Goal: Find specific page/section: Find specific page/section

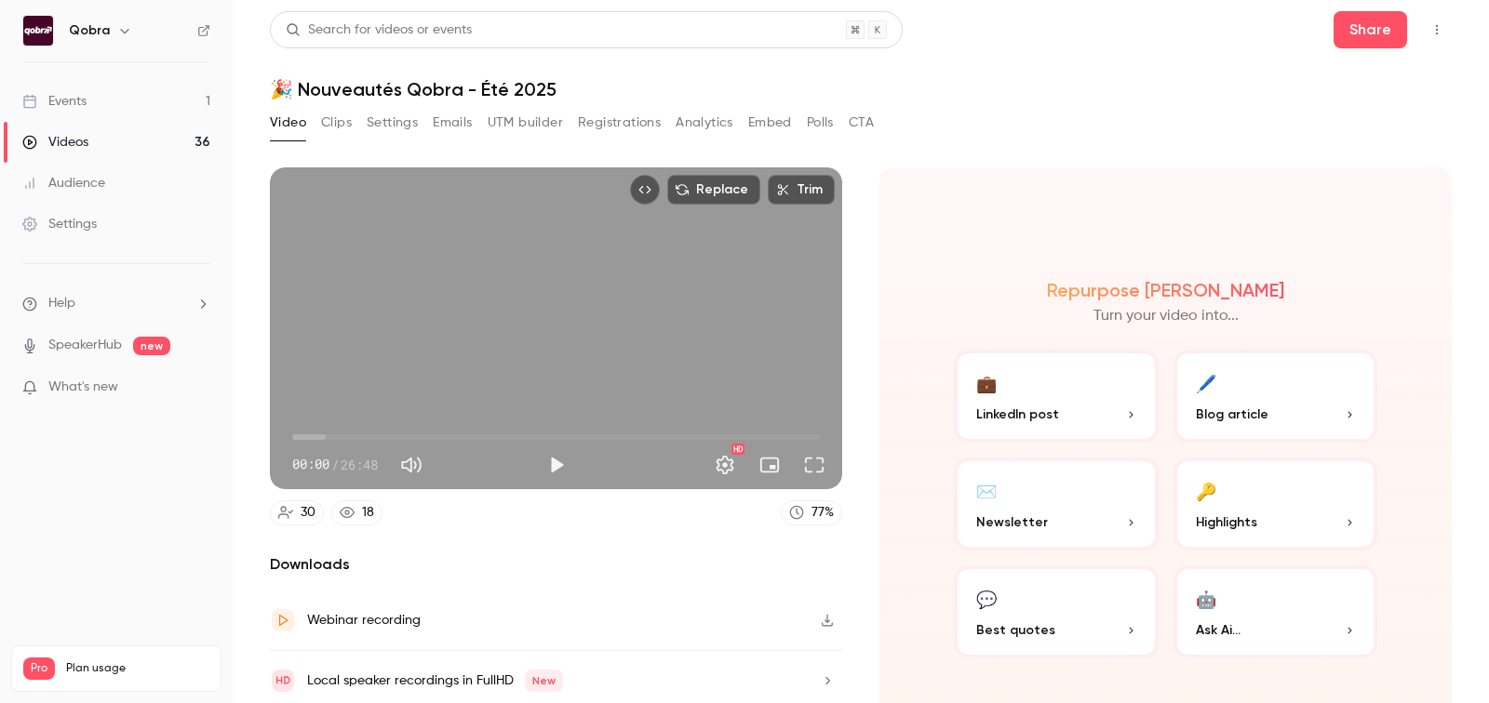
scroll to position [65, 0]
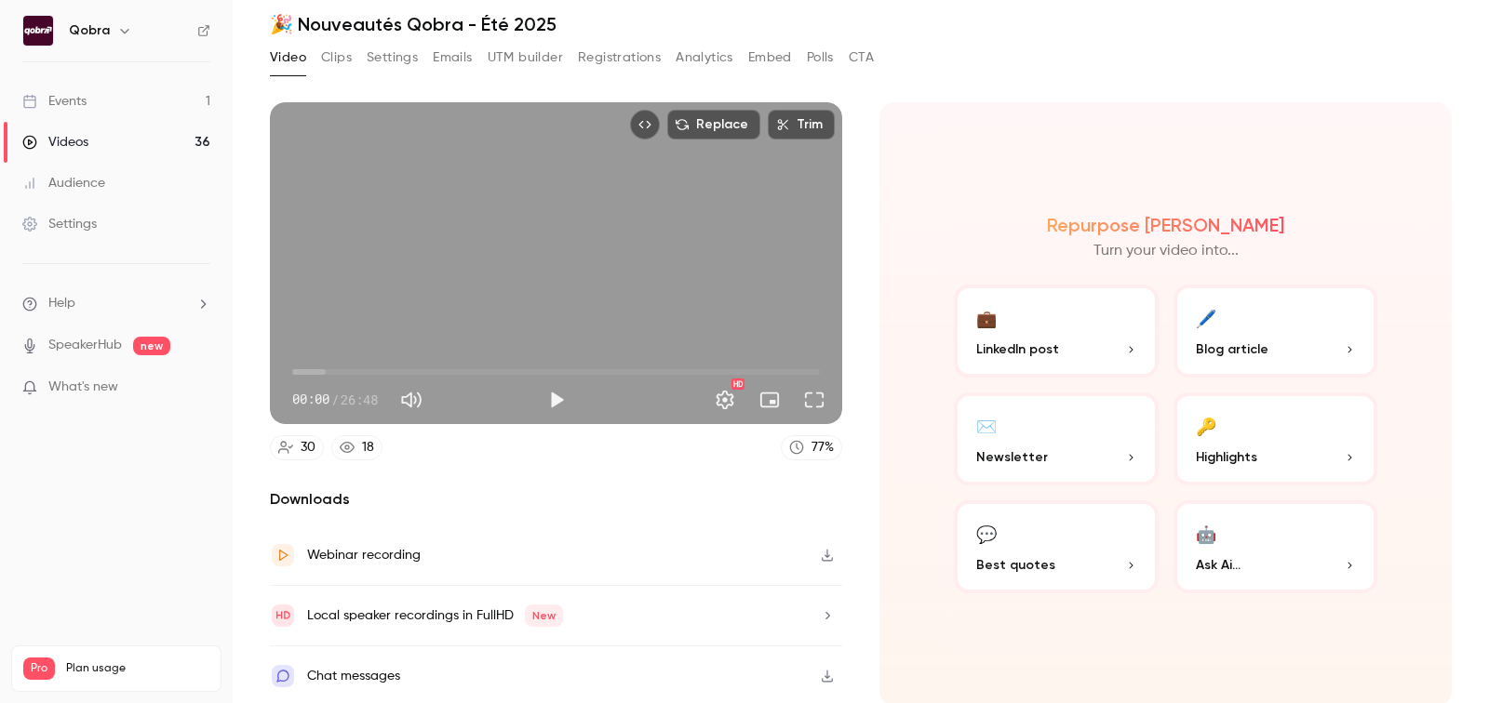
click at [180, 105] on link "Events 1" at bounding box center [116, 101] width 233 height 41
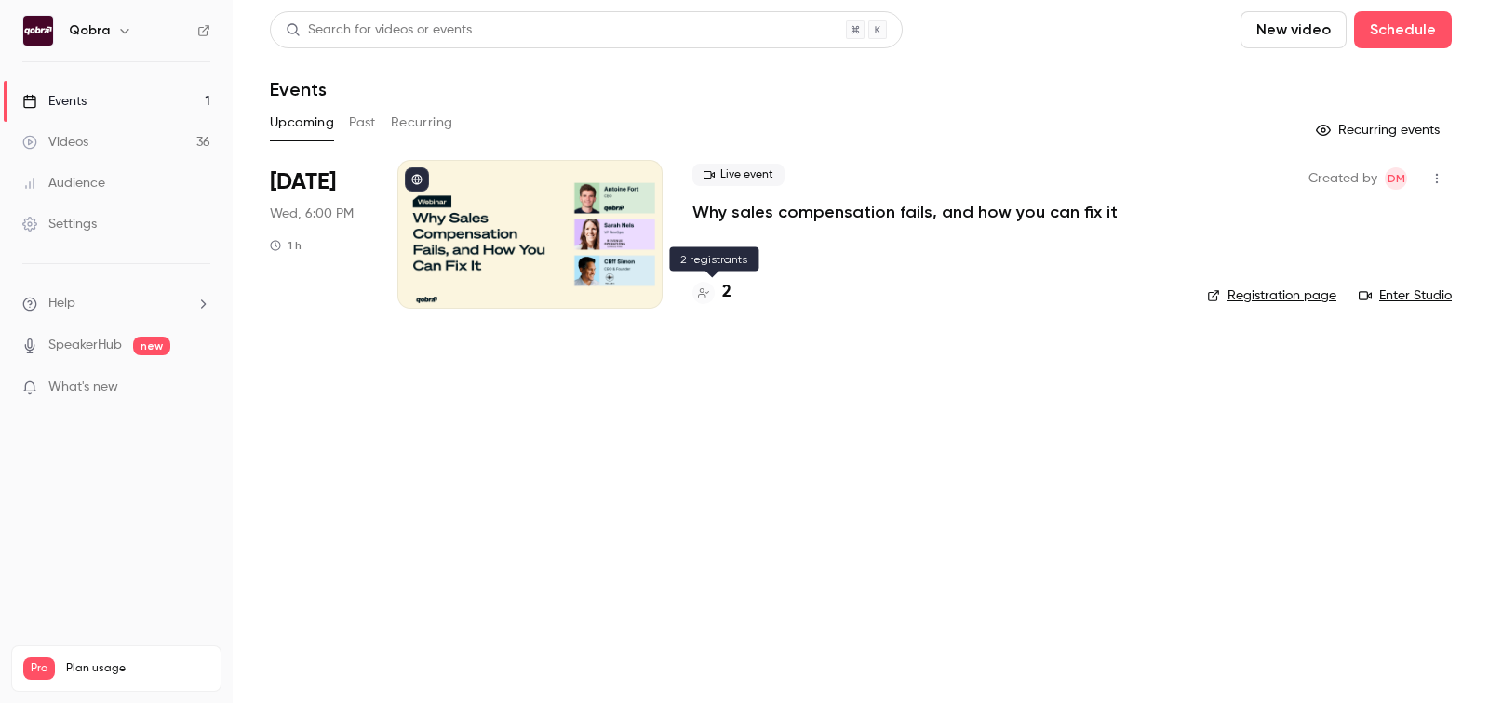
click at [725, 290] on h4 "2" at bounding box center [726, 292] width 9 height 25
